Goal: Information Seeking & Learning: Learn about a topic

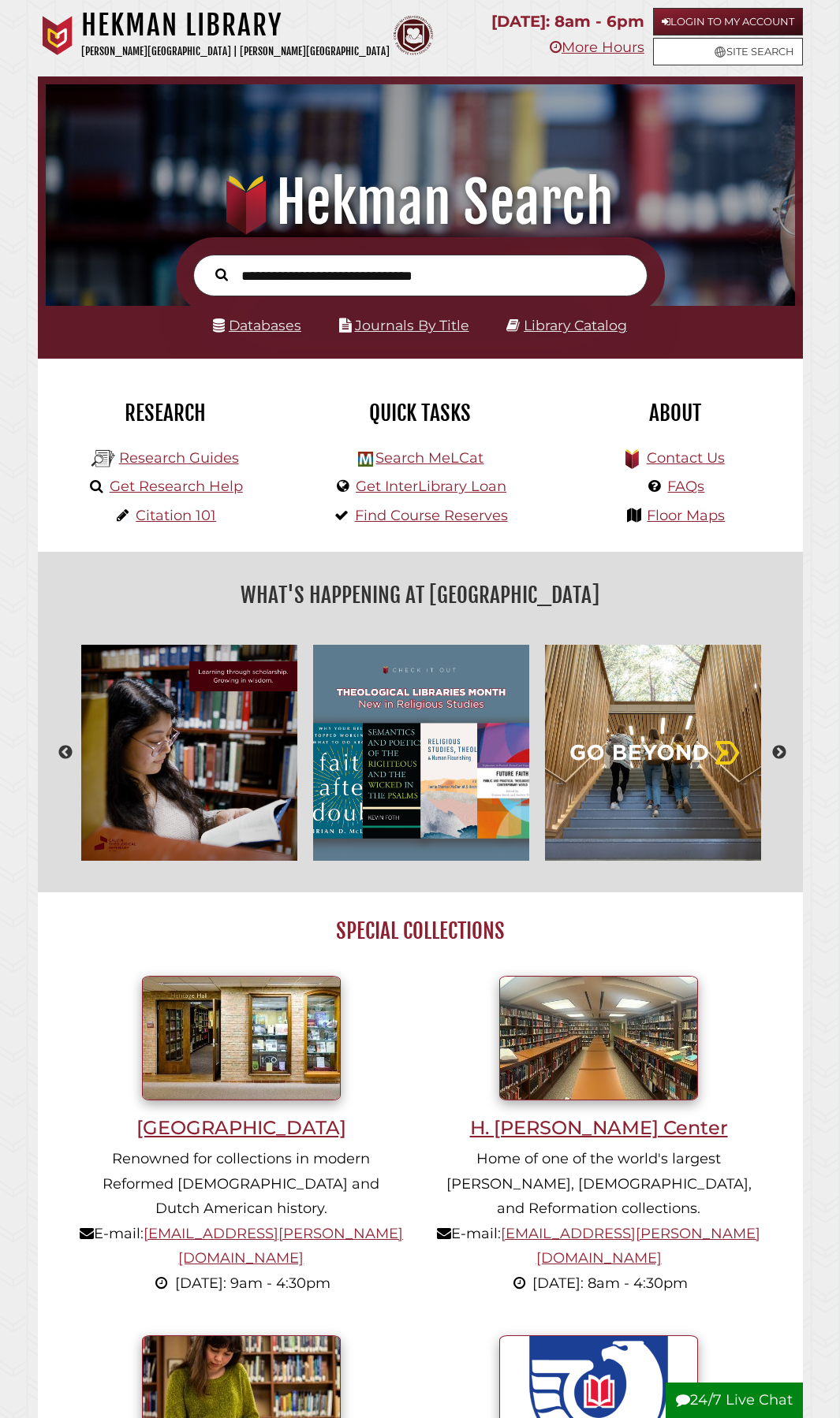
scroll to position [248, 741]
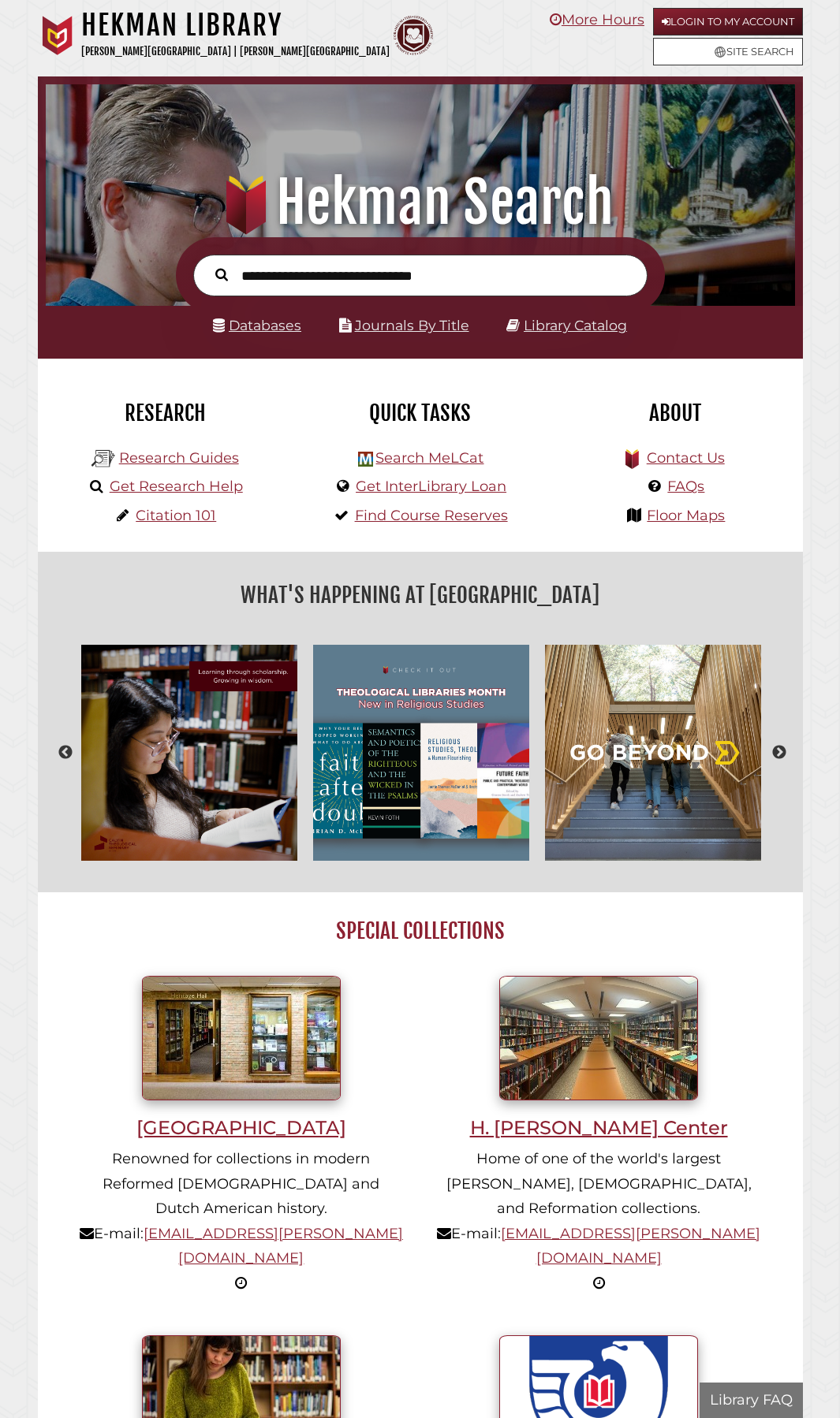
scroll to position [248, 741]
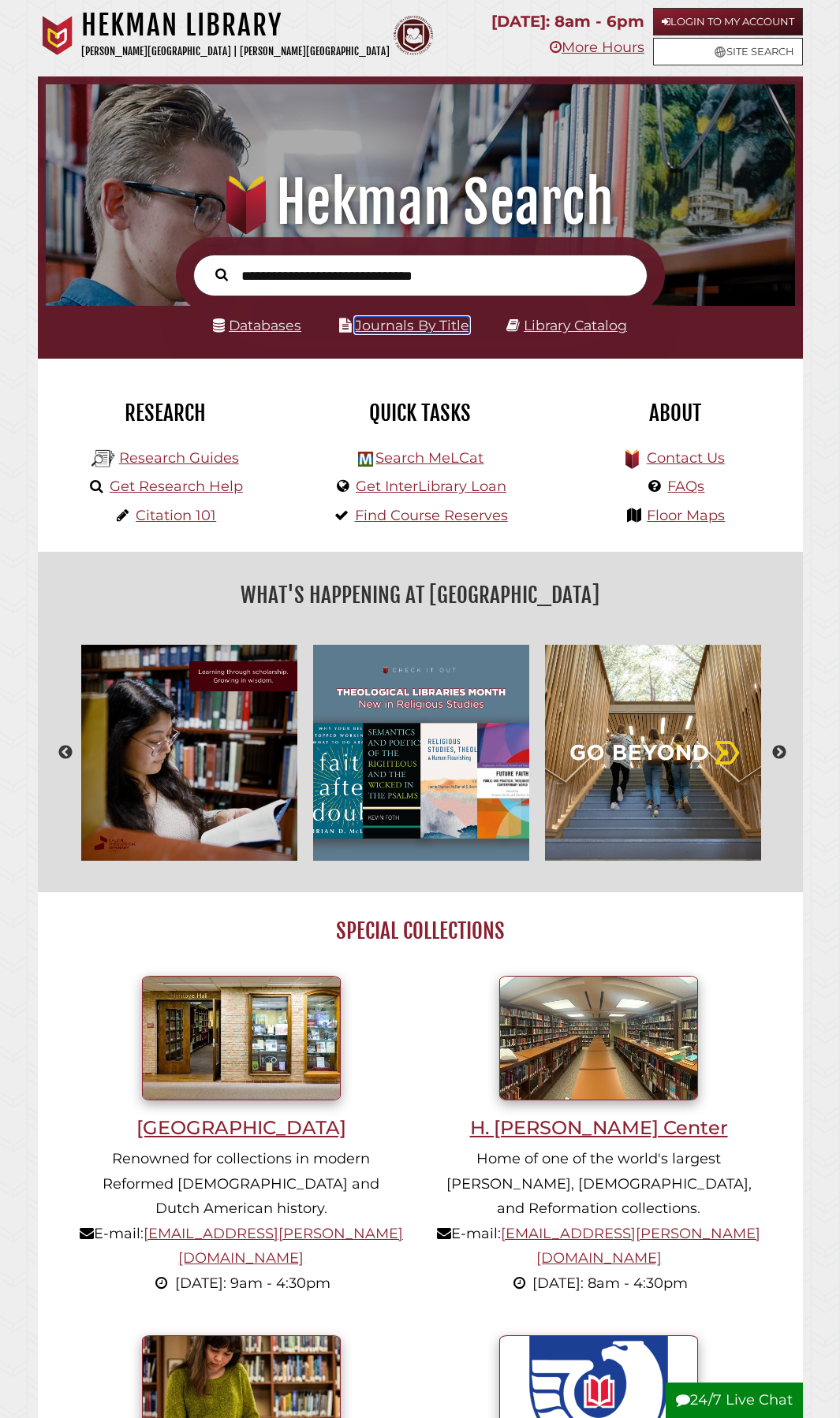
click at [428, 328] on link "Journals By Title" at bounding box center [411, 325] width 114 height 16
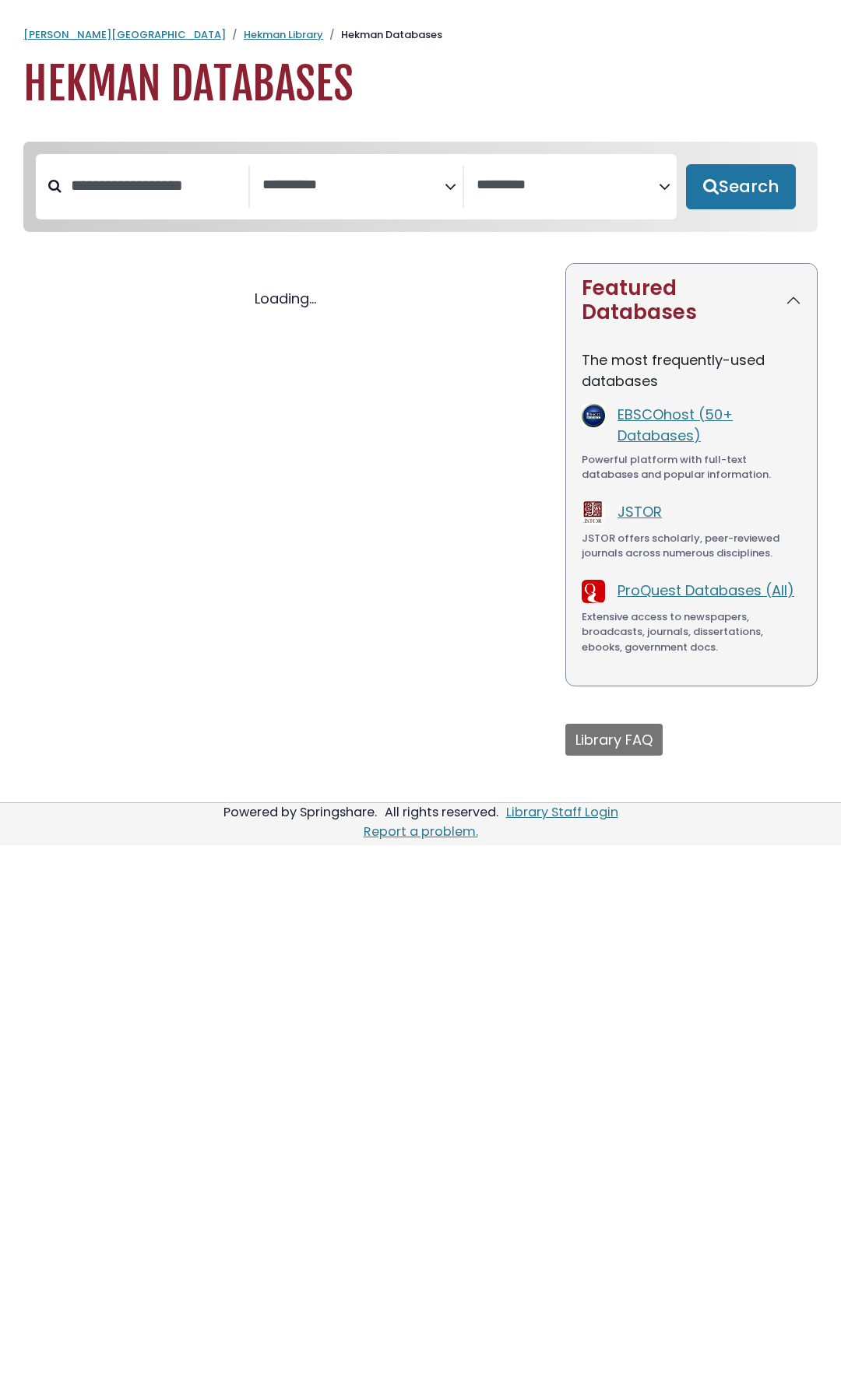
select select "Database Subject Filter"
select select "Database Vendors Filter"
select select "Database Subject Filter"
select select "Database Vendors Filter"
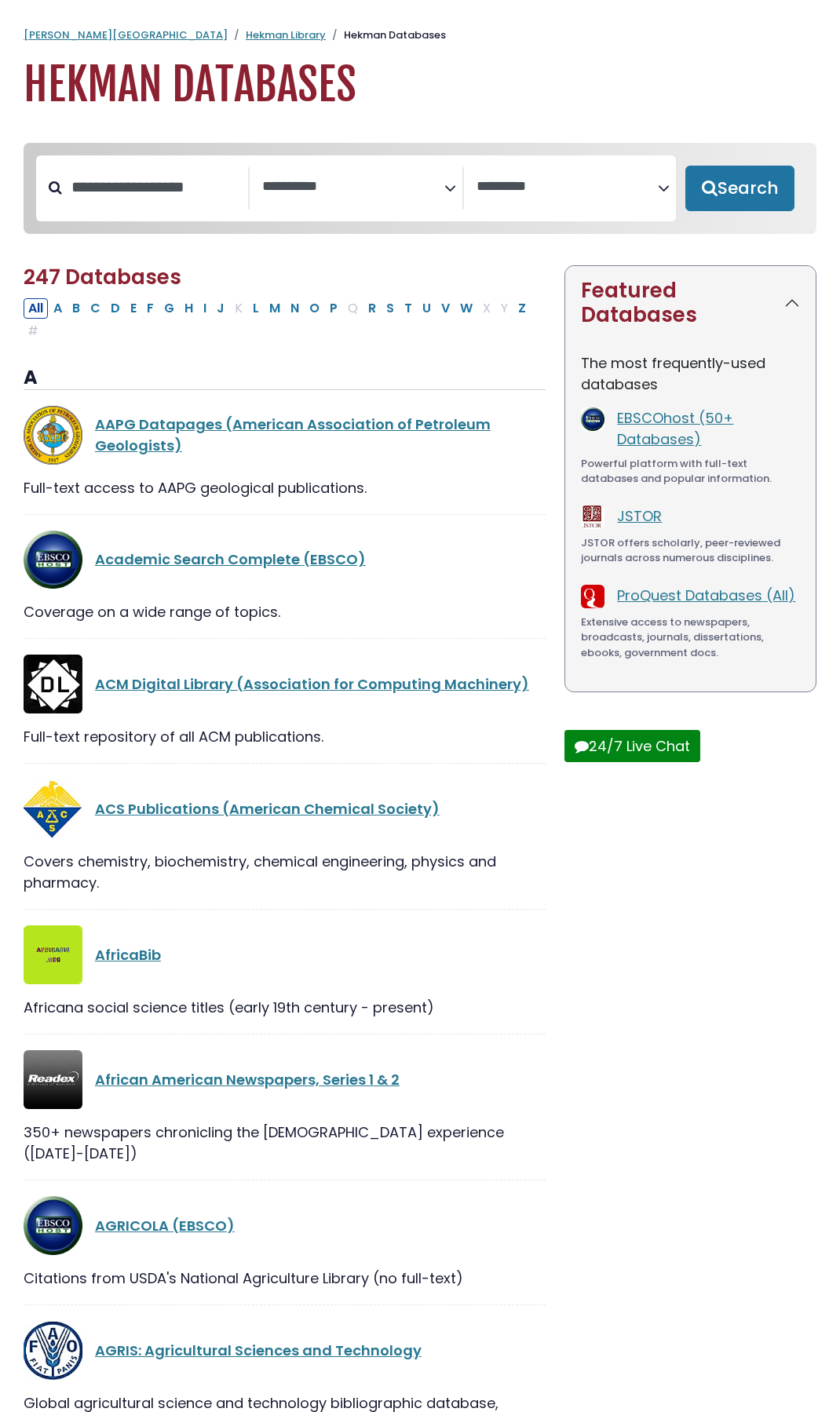
click at [447, 195] on icon "Search filters" at bounding box center [449, 185] width 12 height 22
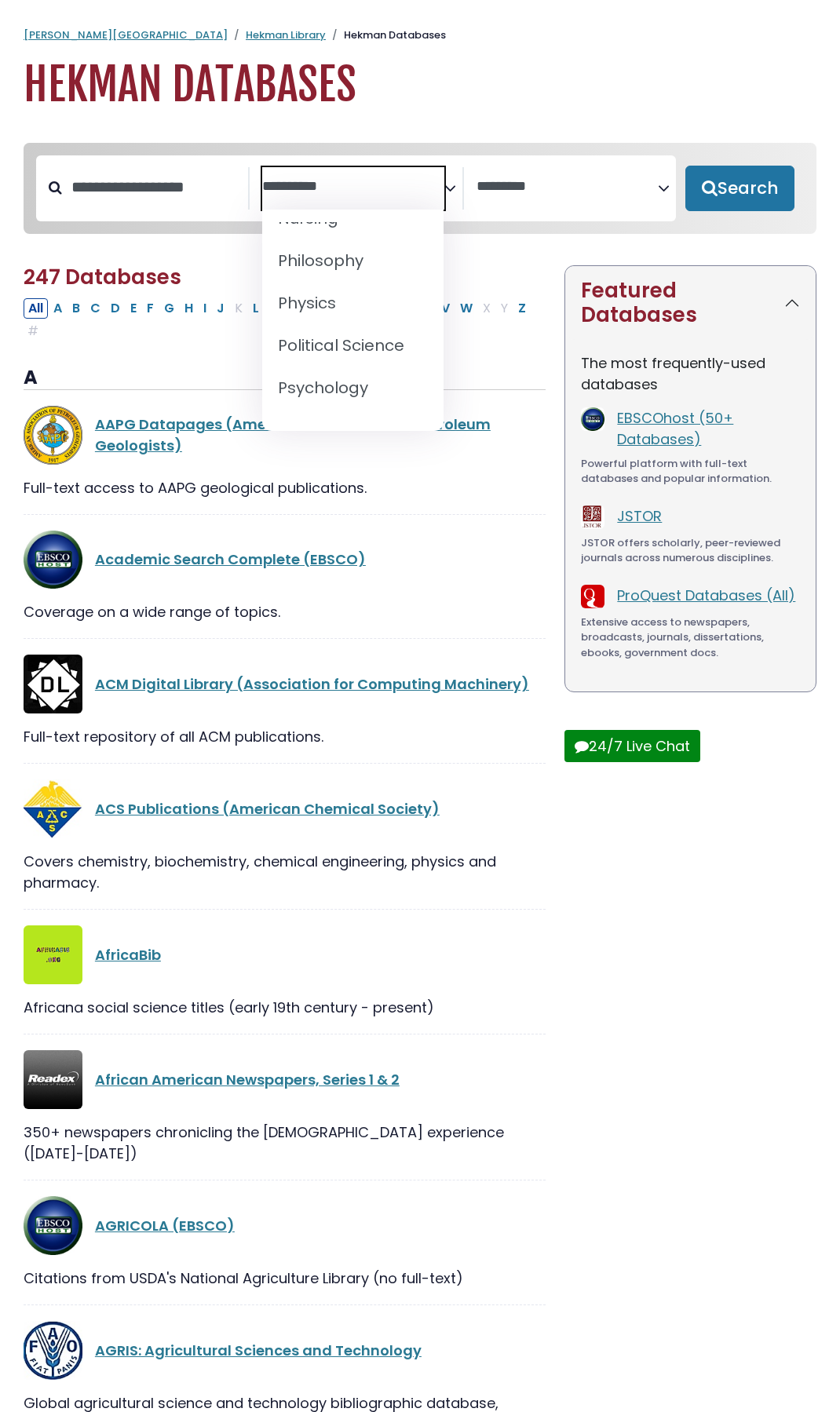
scroll to position [1484, 0]
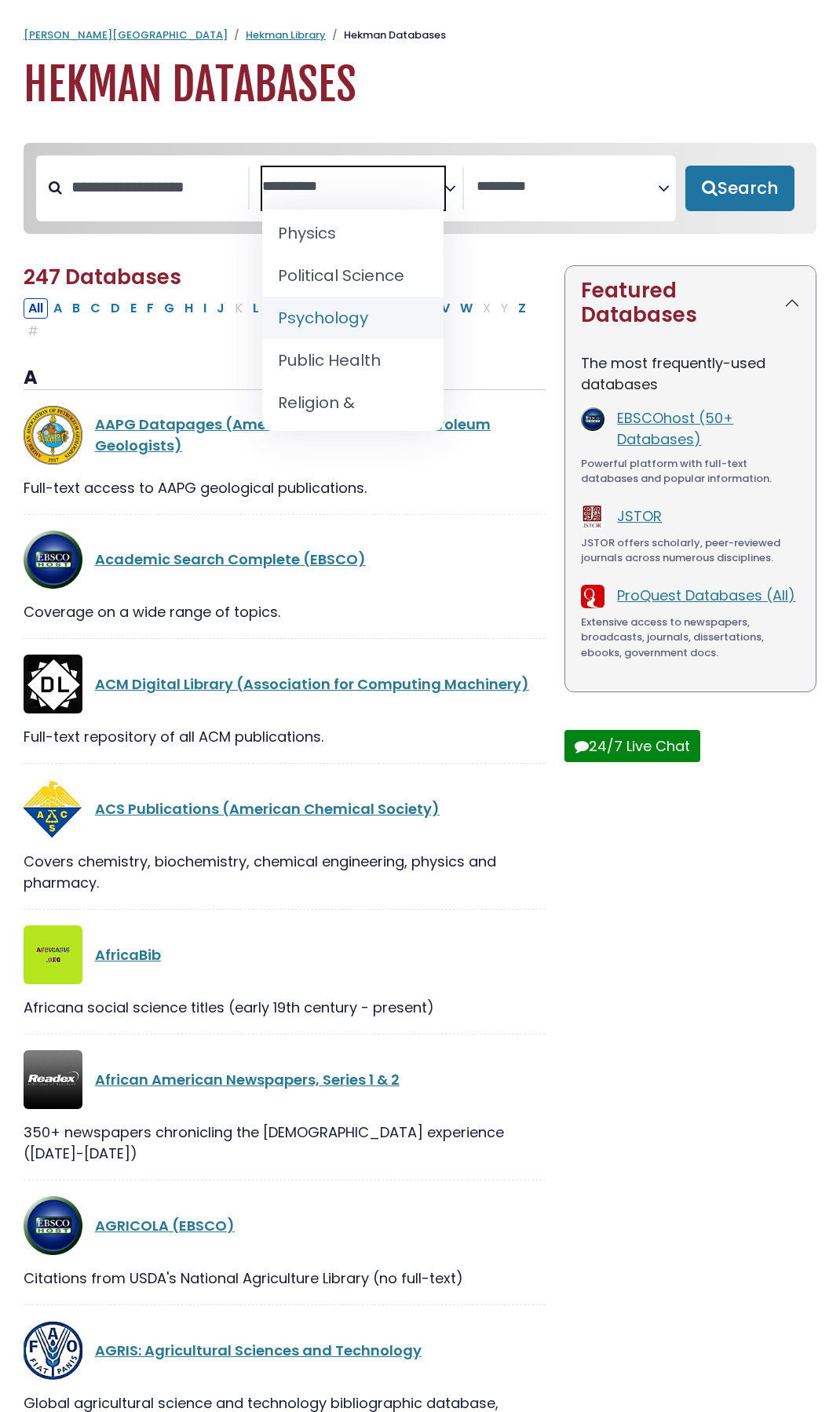
select select "*****"
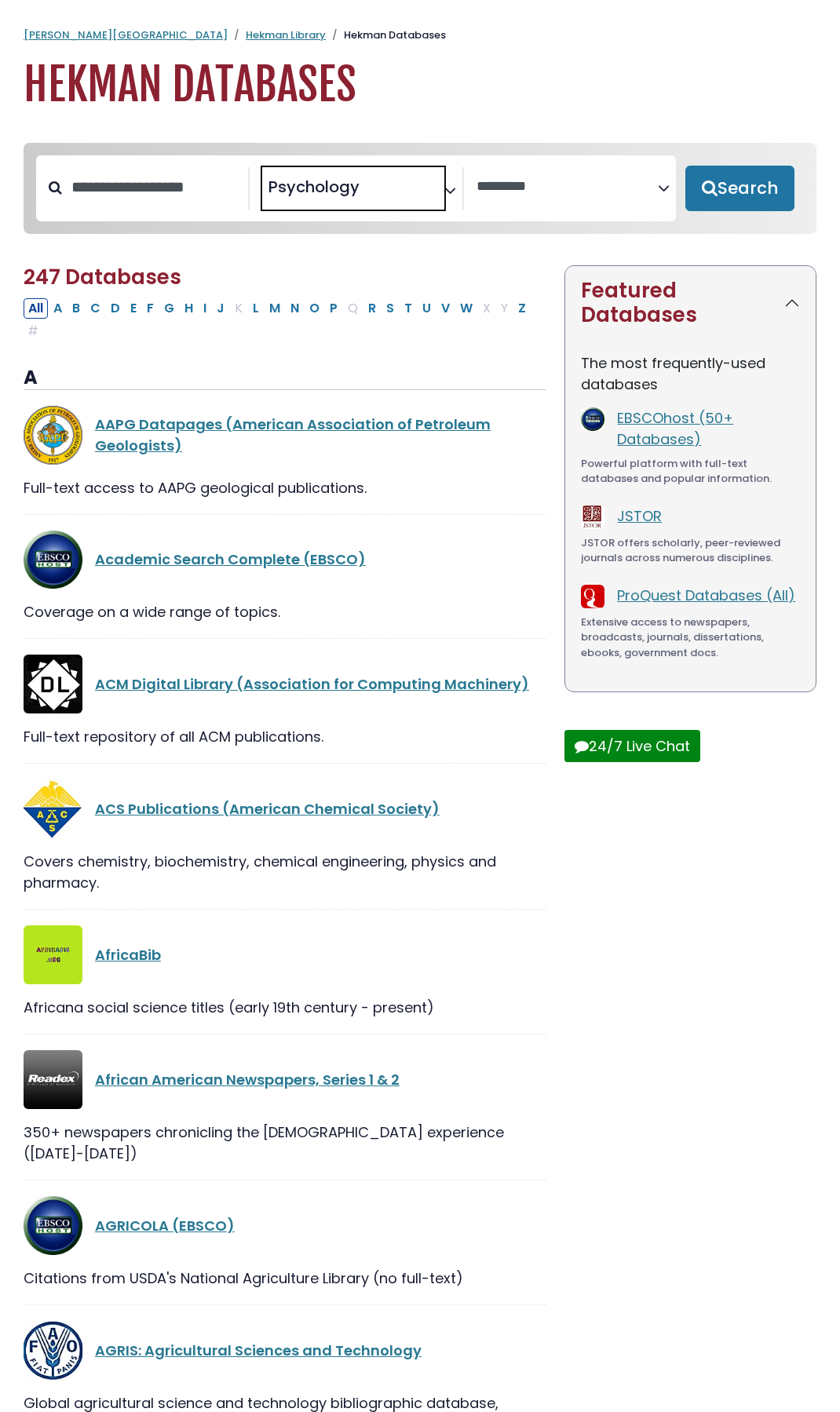
scroll to position [694, 0]
click at [718, 181] on button "Search" at bounding box center [740, 188] width 109 height 46
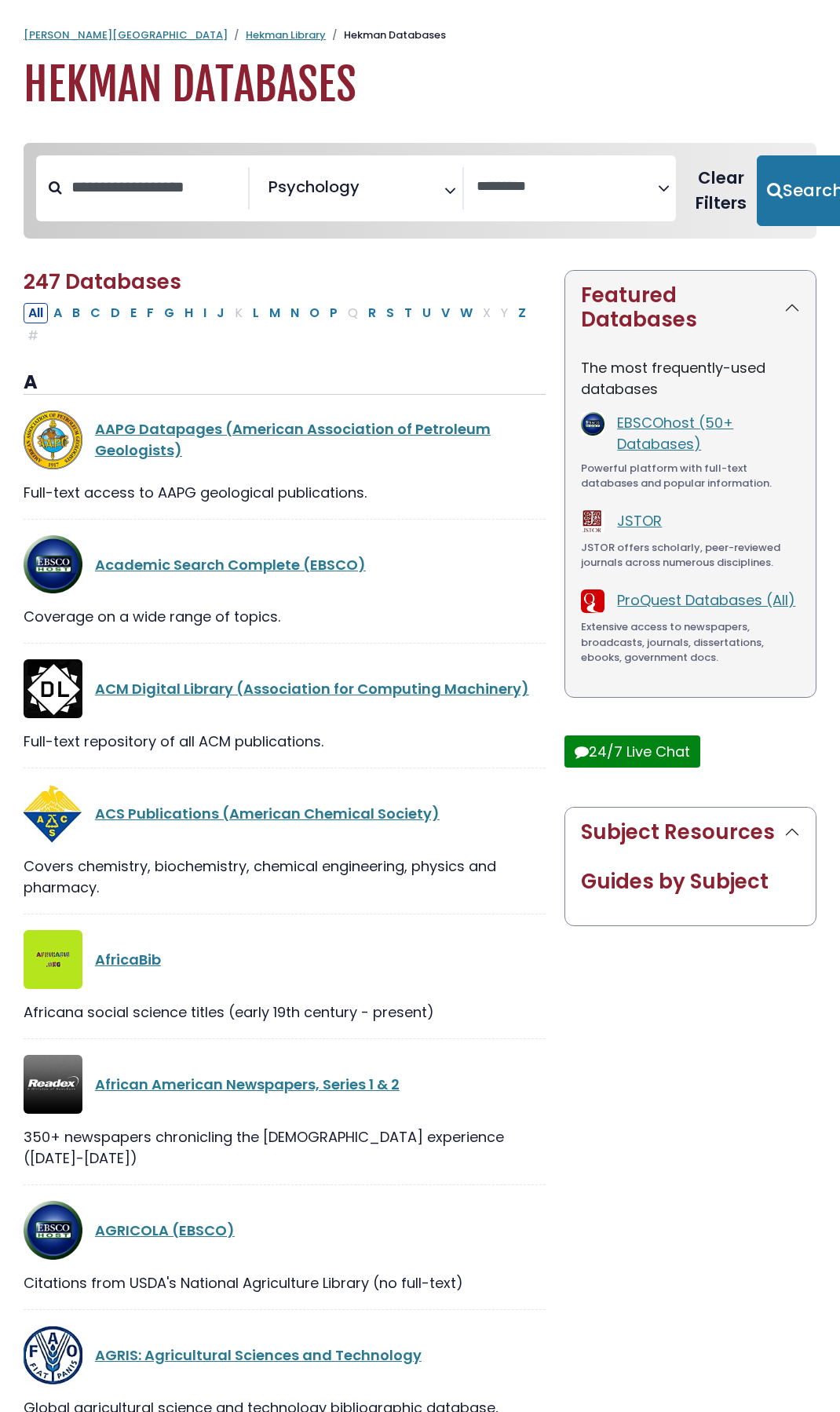
select select "Database Vendors Filter"
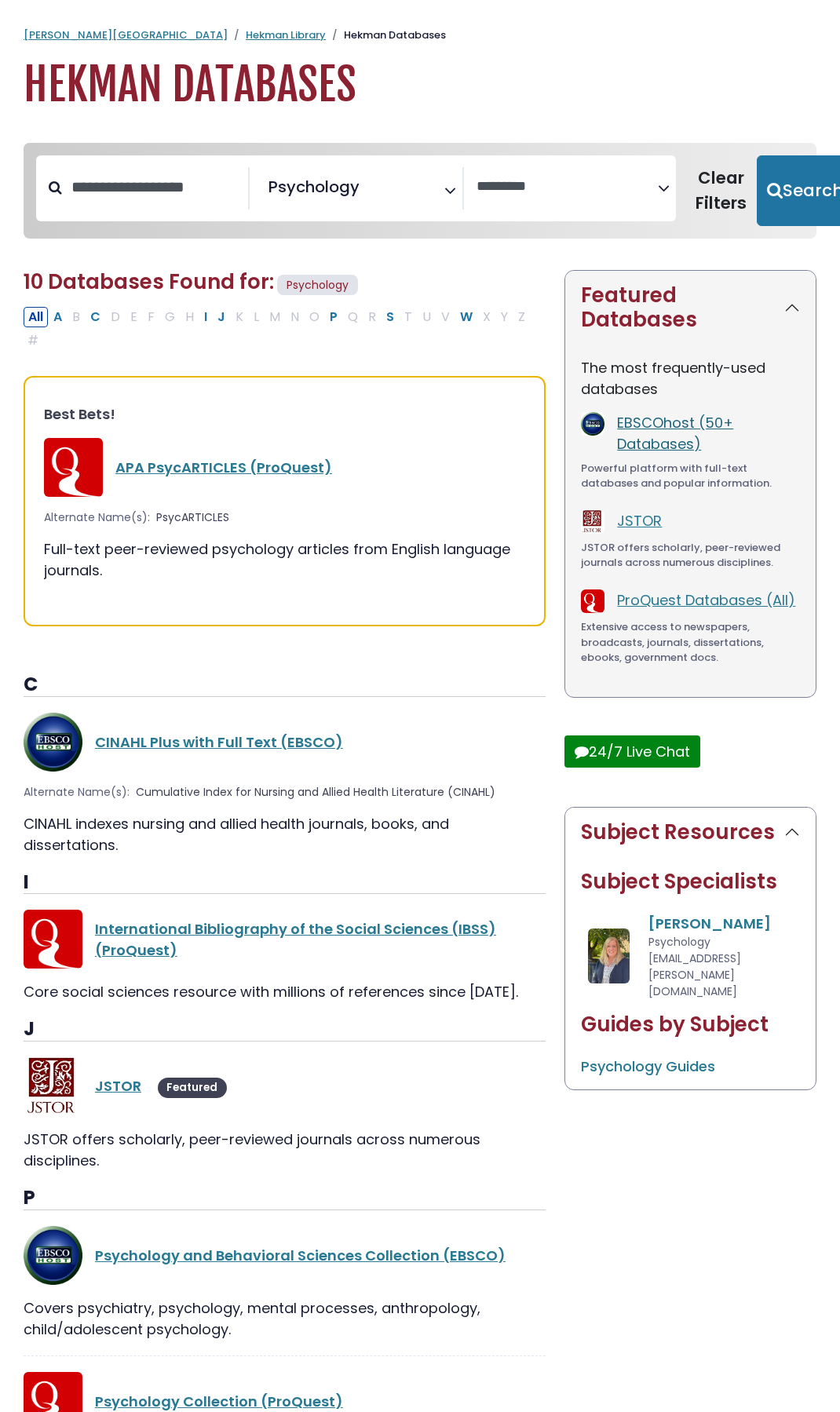
click at [670, 426] on link "EBSCOhost (50+ Databases)" at bounding box center [676, 433] width 116 height 41
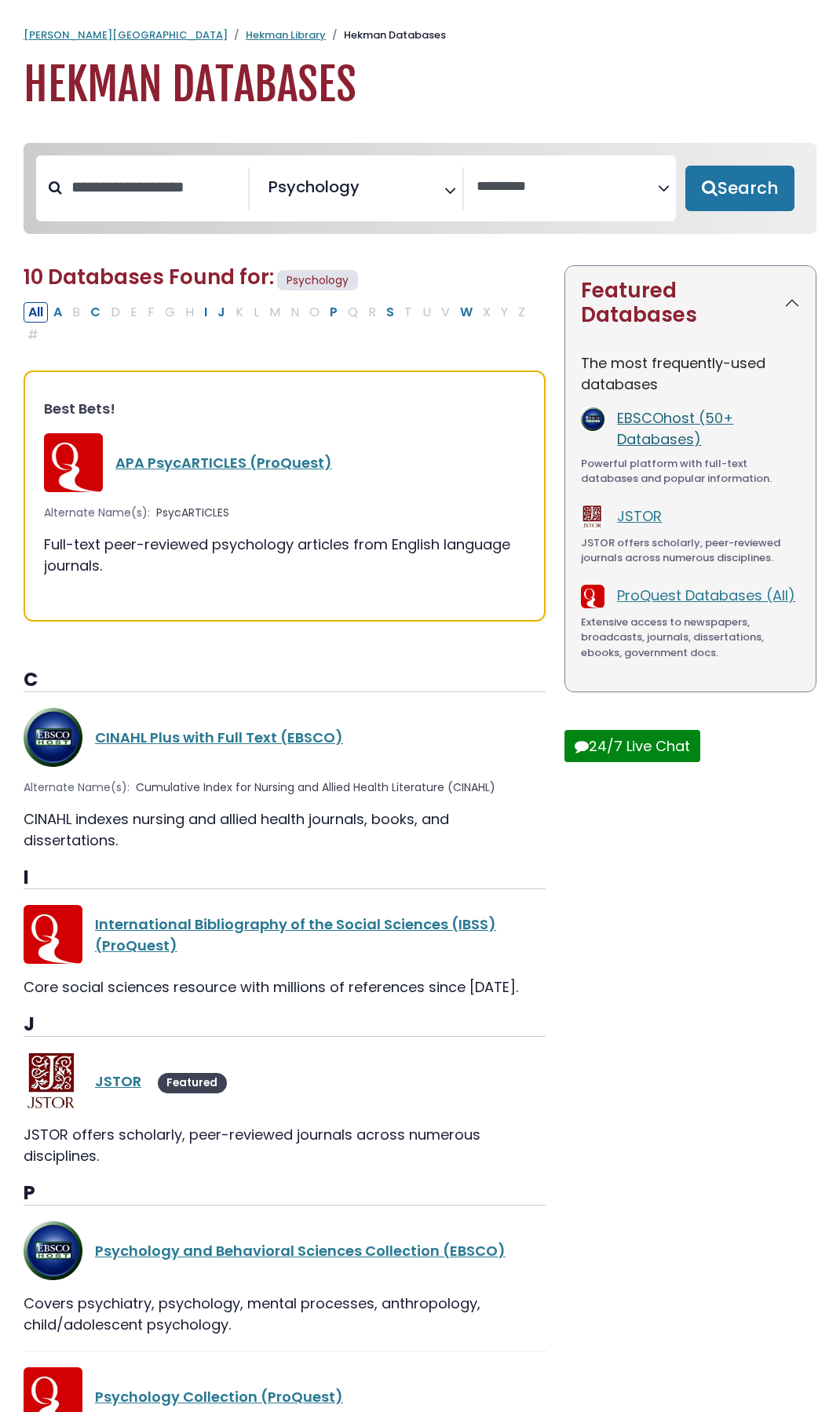
select select "Database Subject Filter"
select select "Database Vendors Filter"
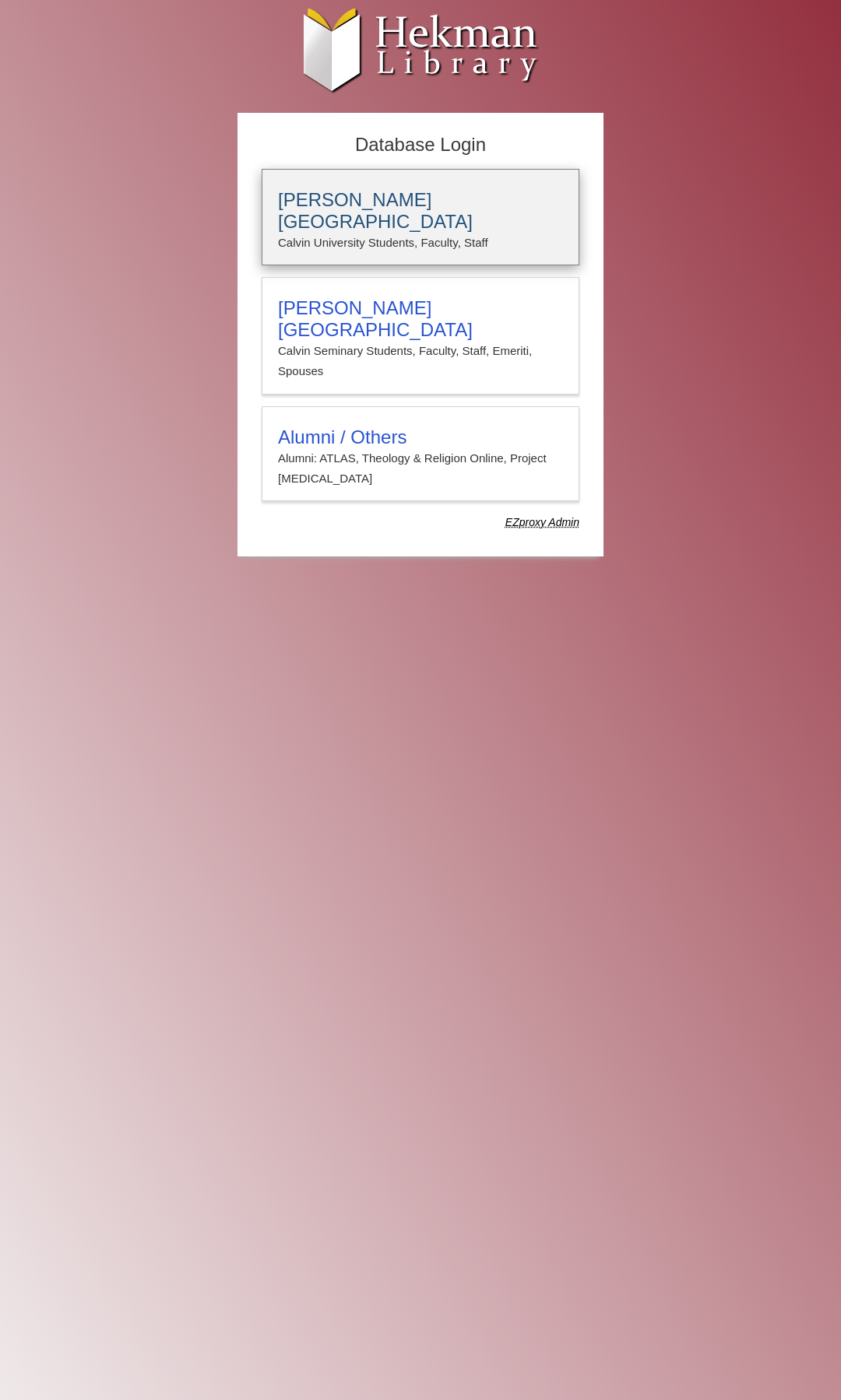
type input "*****"
click at [381, 205] on h3 "Calvin University" at bounding box center [421, 210] width 285 height 43
